Goal: Use online tool/utility: Utilize a website feature to perform a specific function

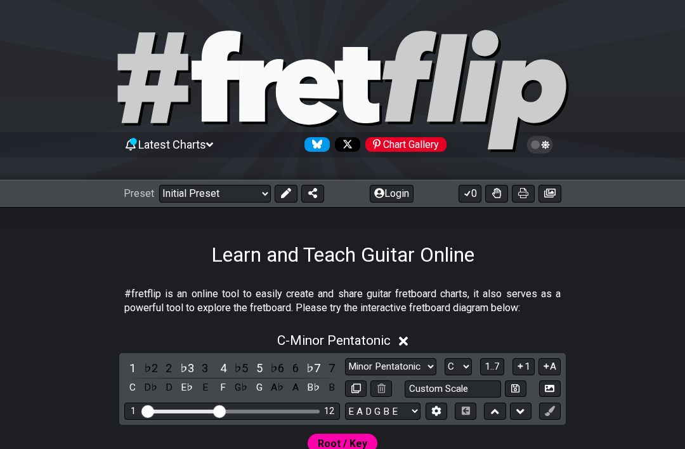
select select "Major / [PERSON_NAME]"
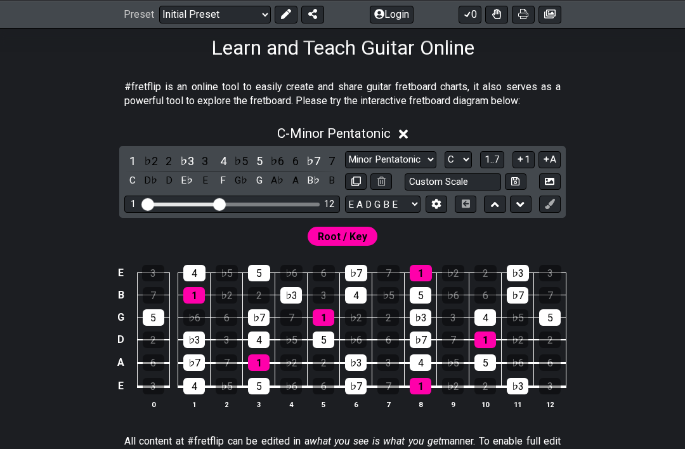
click at [454, 154] on select "A♭ A A♯ B♭ B C C♯ D♭ D D♯ E♭ E F F♯ G♭ G G♯" at bounding box center [458, 159] width 27 height 17
select select "E"
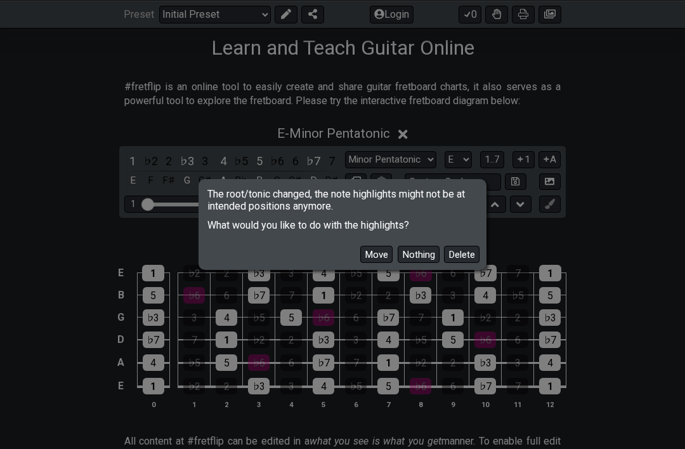
click at [466, 263] on button "Delete" at bounding box center [462, 254] width 36 height 17
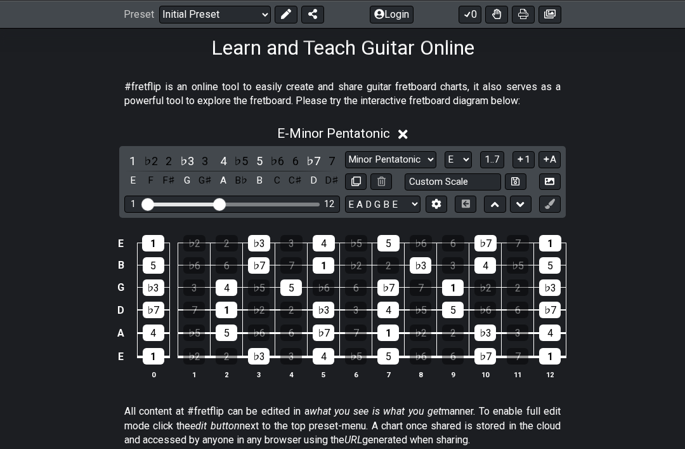
click at [407, 155] on select "Minor Pentatonic Click to edit Minor Pentatonic Major Pentatonic Minor Blues Ma…" at bounding box center [390, 159] width 91 height 17
select select "Major 7th"
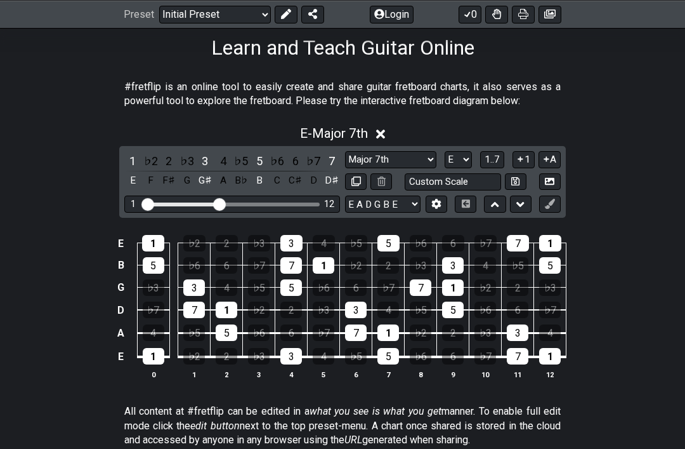
click at [495, 162] on span "1..7" at bounding box center [492, 159] width 15 height 11
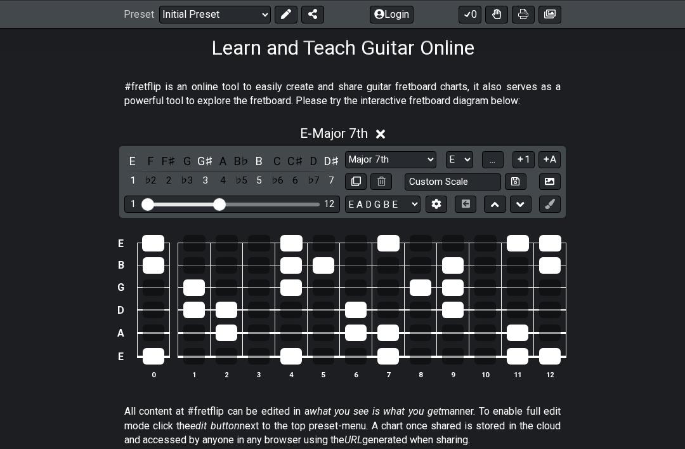
click at [494, 164] on span "..." at bounding box center [493, 159] width 6 height 11
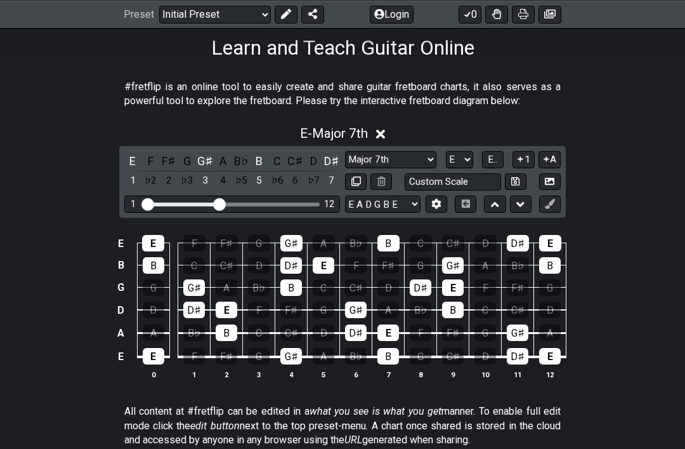
click at [188, 164] on div "G" at bounding box center [187, 160] width 16 height 17
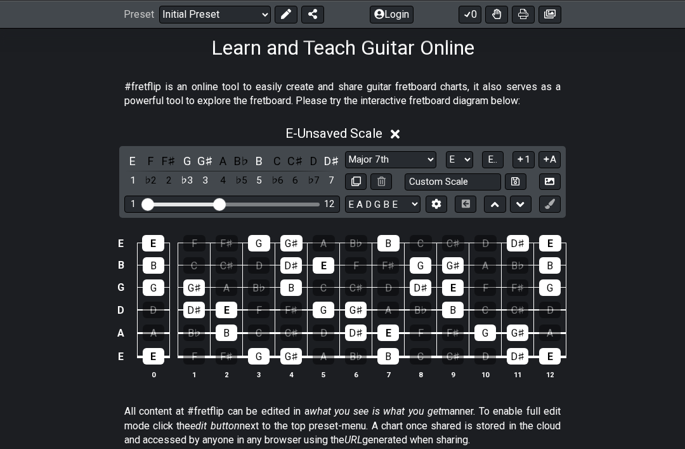
click at [553, 209] on button at bounding box center [550, 203] width 22 height 17
click at [281, 15] on icon at bounding box center [286, 14] width 10 height 10
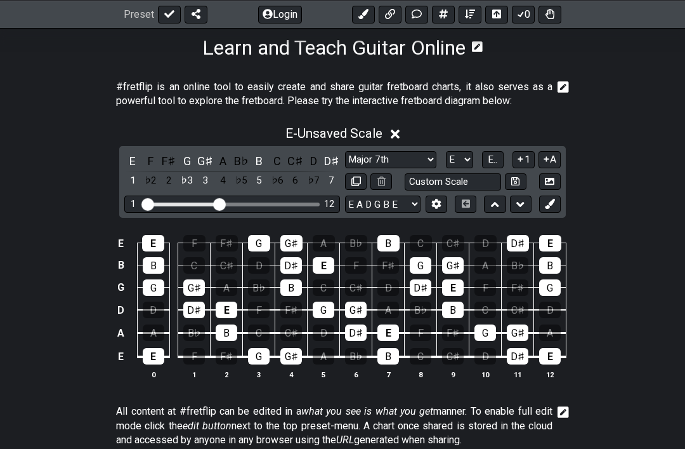
click at [552, 206] on icon at bounding box center [550, 204] width 10 height 10
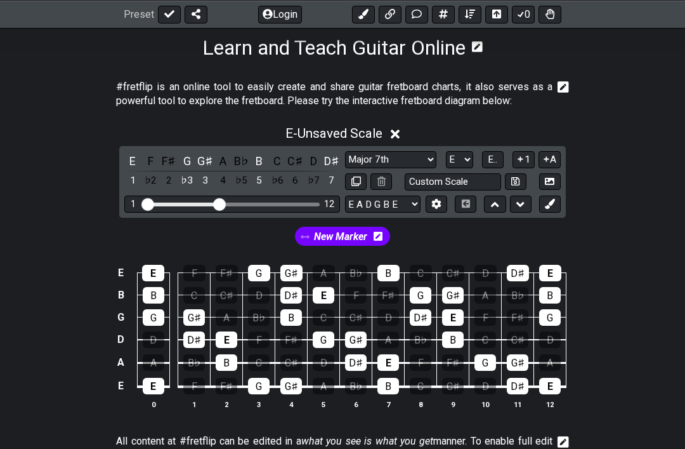
click at [188, 168] on div "G" at bounding box center [187, 160] width 16 height 17
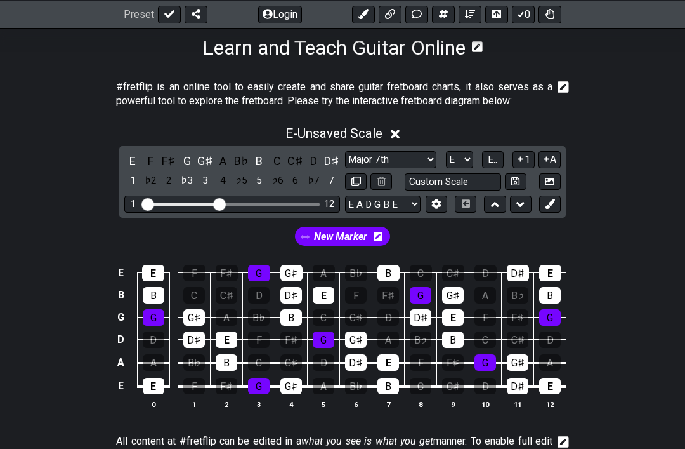
click at [466, 155] on select "A♭ A A♯ B♭ B C C♯ D♭ D D♯ E♭ E F F♯ G♭ G G♯" at bounding box center [459, 159] width 27 height 17
select select "Ab"
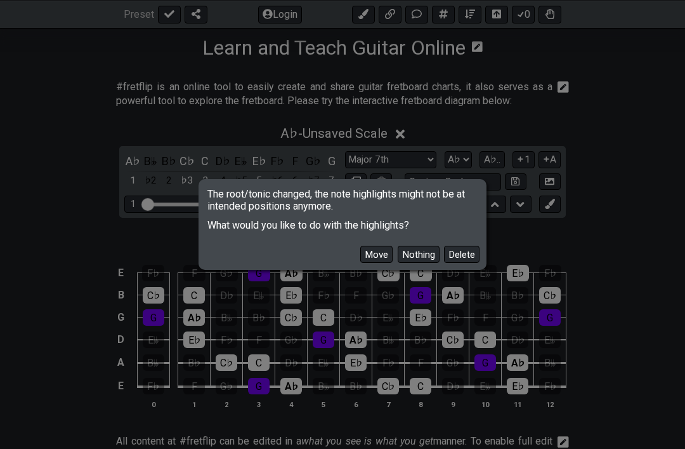
click at [472, 263] on button "Delete" at bounding box center [462, 254] width 36 height 17
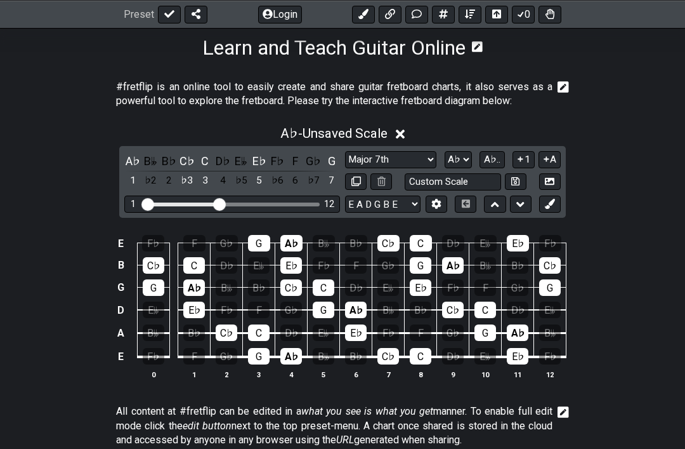
click at [409, 162] on select "Minor Pentatonic Click to edit Minor Pentatonic Major Pentatonic Minor Blues Ma…" at bounding box center [390, 159] width 91 height 17
select select "Dominant 7th"
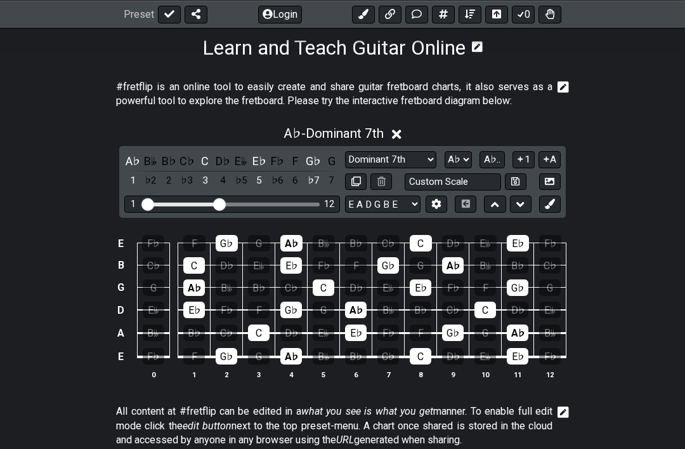
click at [241, 165] on div "E𝄫" at bounding box center [241, 160] width 16 height 17
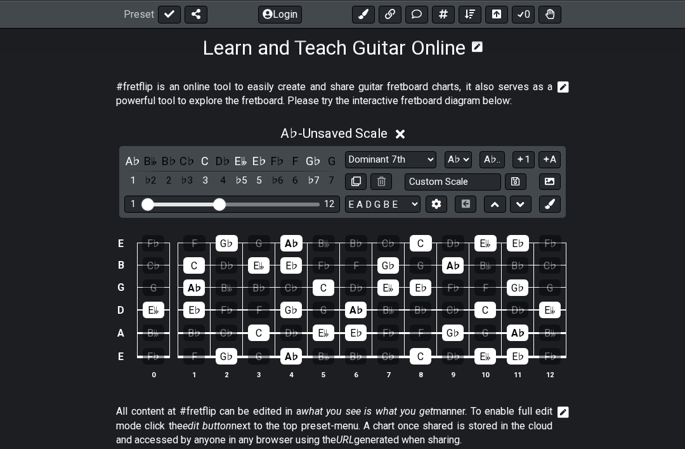
click at [155, 162] on div "B𝄫" at bounding box center [151, 160] width 16 height 17
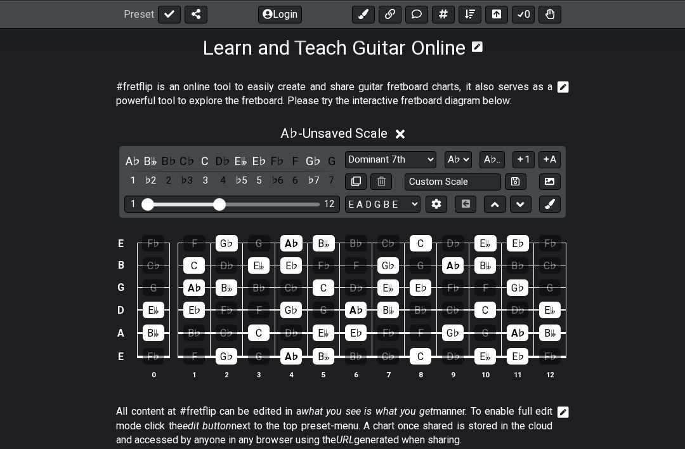
click at [550, 211] on button at bounding box center [550, 203] width 22 height 17
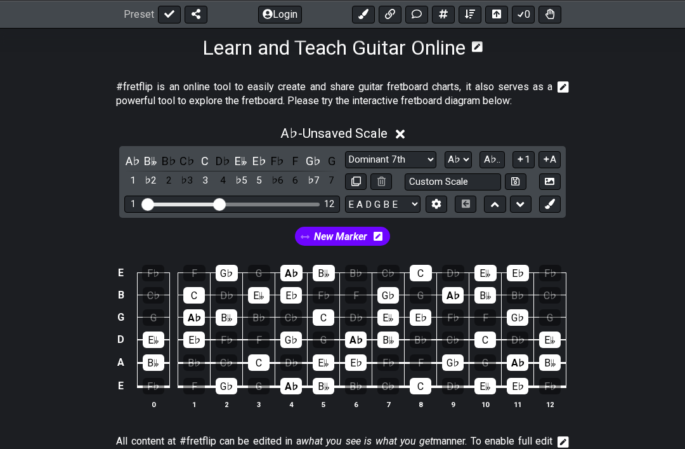
click at [152, 155] on div "B𝄫" at bounding box center [151, 160] width 16 height 17
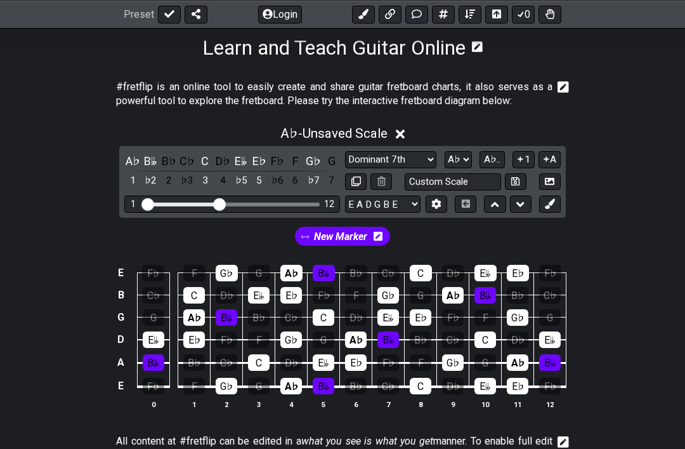
click at [240, 165] on div "E𝄫" at bounding box center [241, 160] width 16 height 17
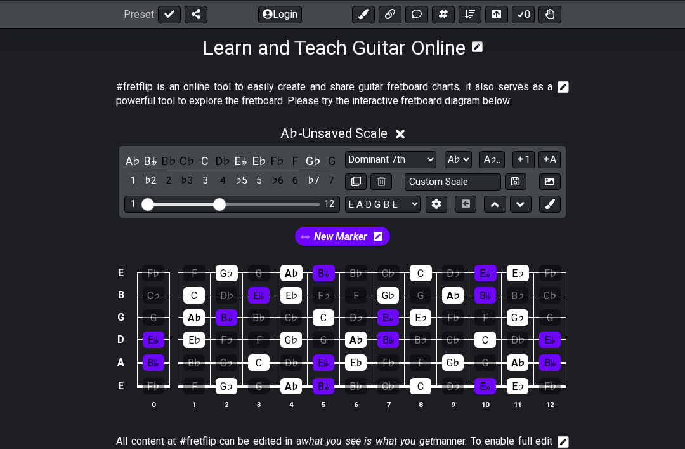
click at [500, 161] on span "A♭.." at bounding box center [492, 159] width 16 height 11
